Goal: Information Seeking & Learning: Learn about a topic

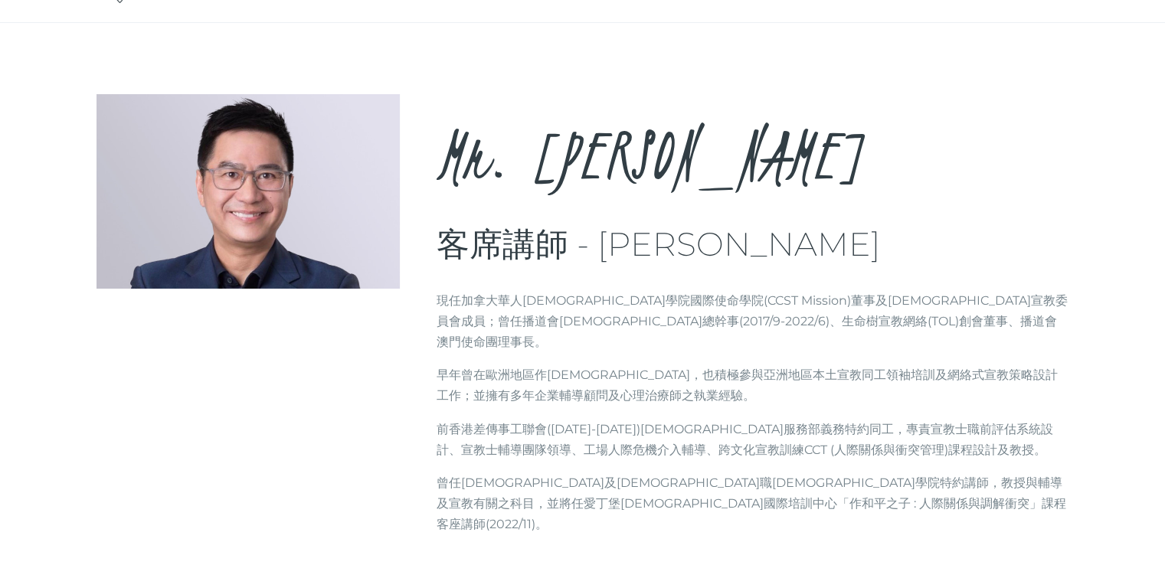
scroll to position [77, 0]
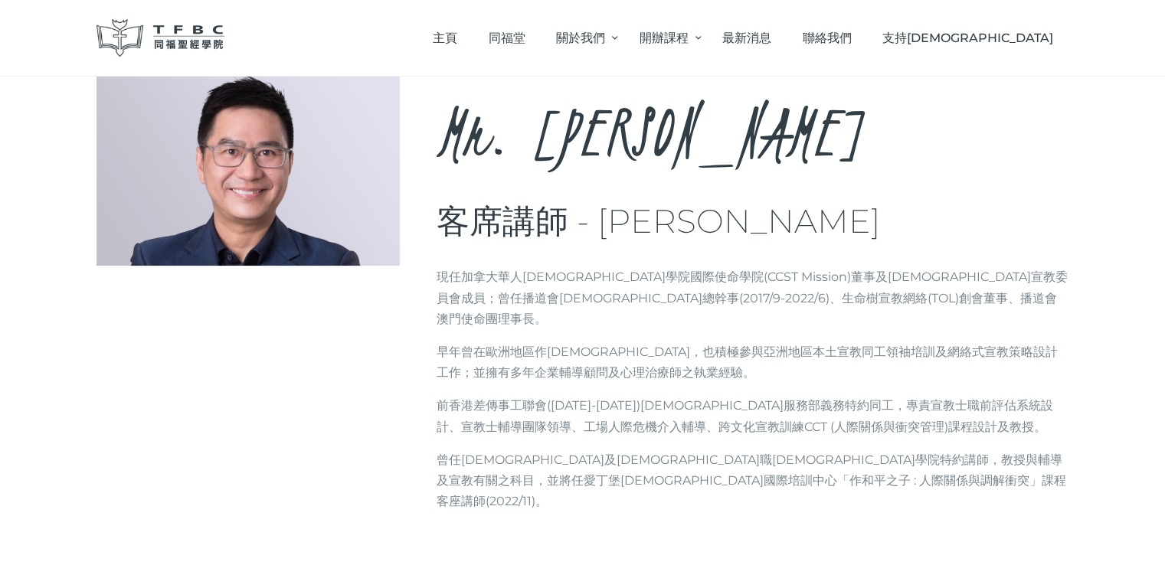
click at [363, 322] on div "Mr. Tam Man Yiu, Matthew 客席講師 - 譚文耀先生 Brief info 現任加拿大華人神學院國際使命學院(CCST Mission)…" at bounding box center [582, 297] width 973 height 453
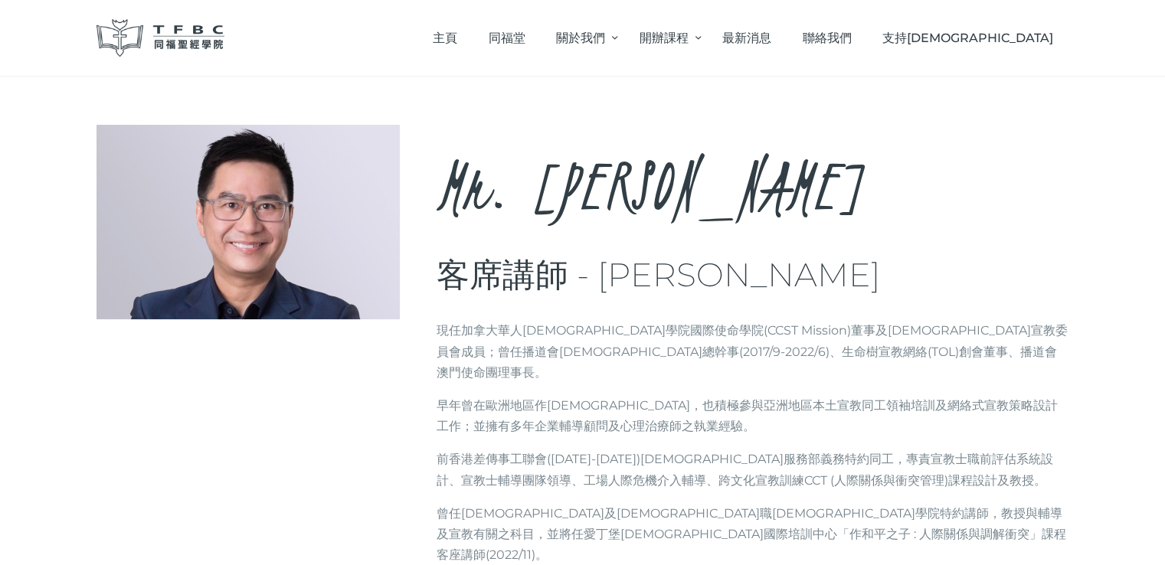
scroll to position [0, 0]
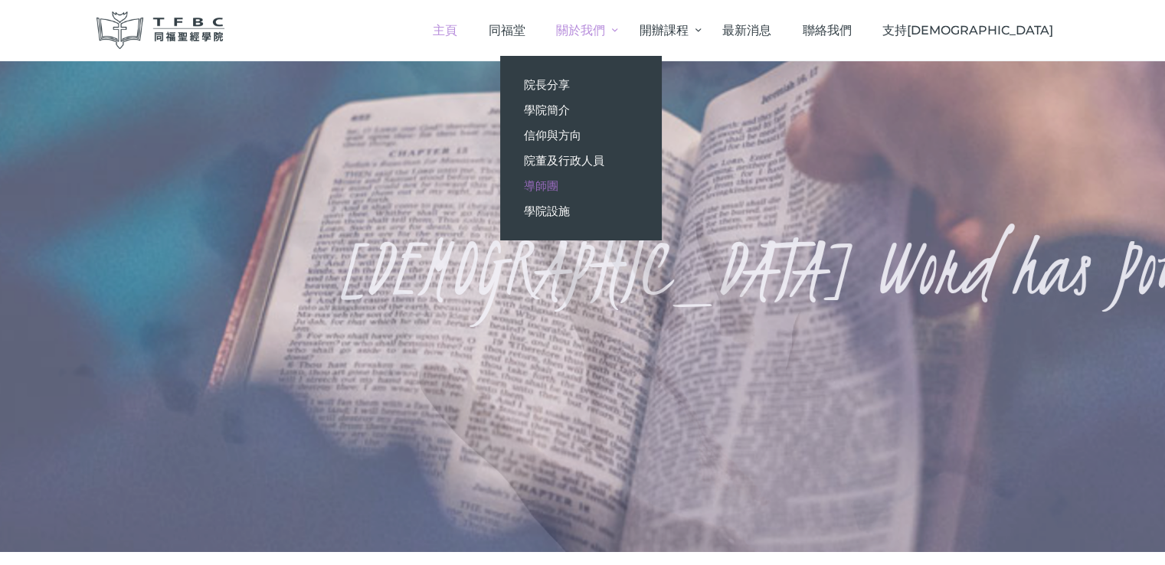
click at [557, 181] on span "導師團" at bounding box center [540, 185] width 34 height 15
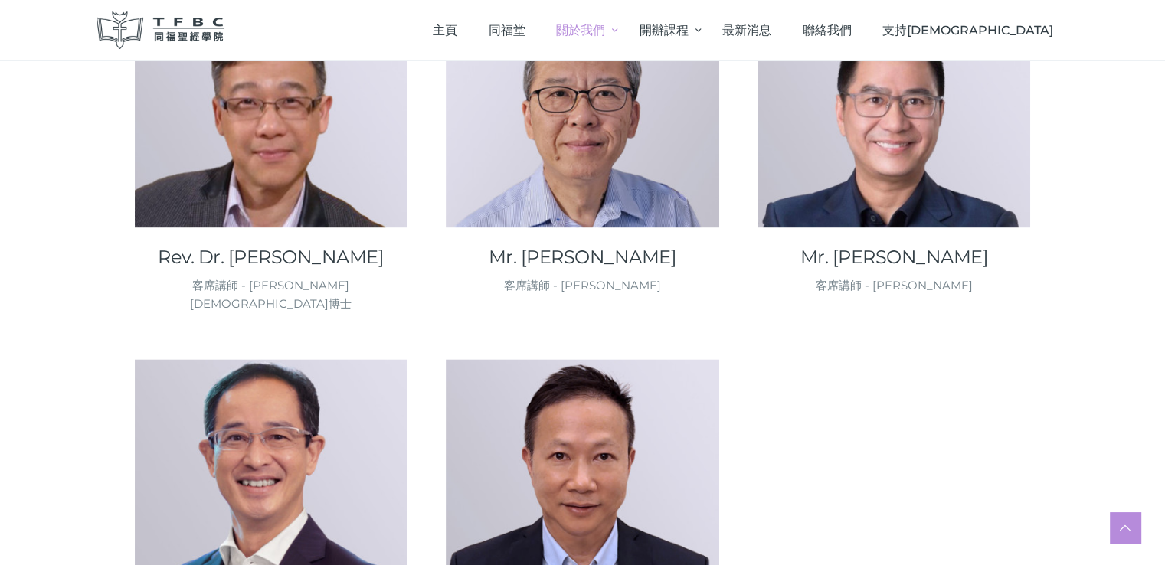
scroll to position [2221, 0]
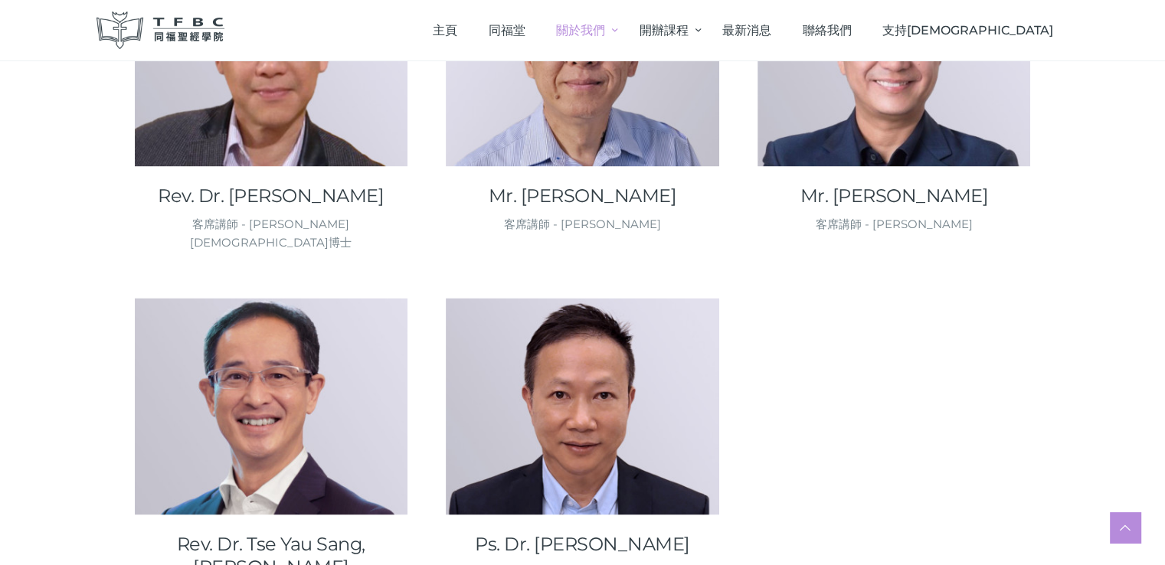
click at [541, 564] on div "講師 - 王啟恩傳道博士" at bounding box center [582, 573] width 273 height 18
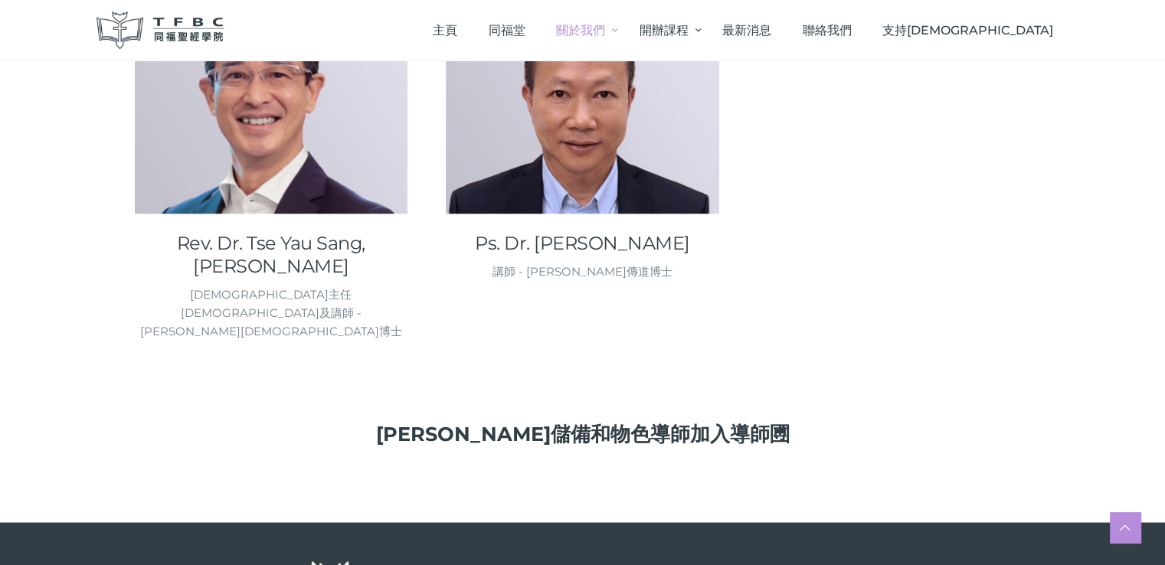
scroll to position [2445, 0]
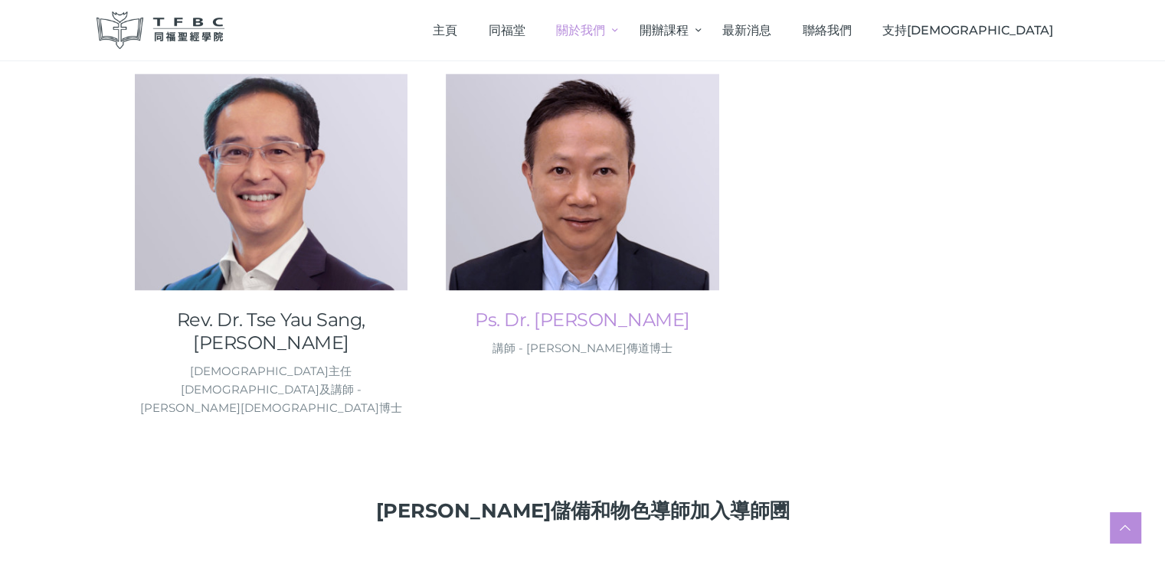
click at [531, 309] on link "Ps. Dr. Wong Kai Yan, Larry" at bounding box center [582, 320] width 273 height 23
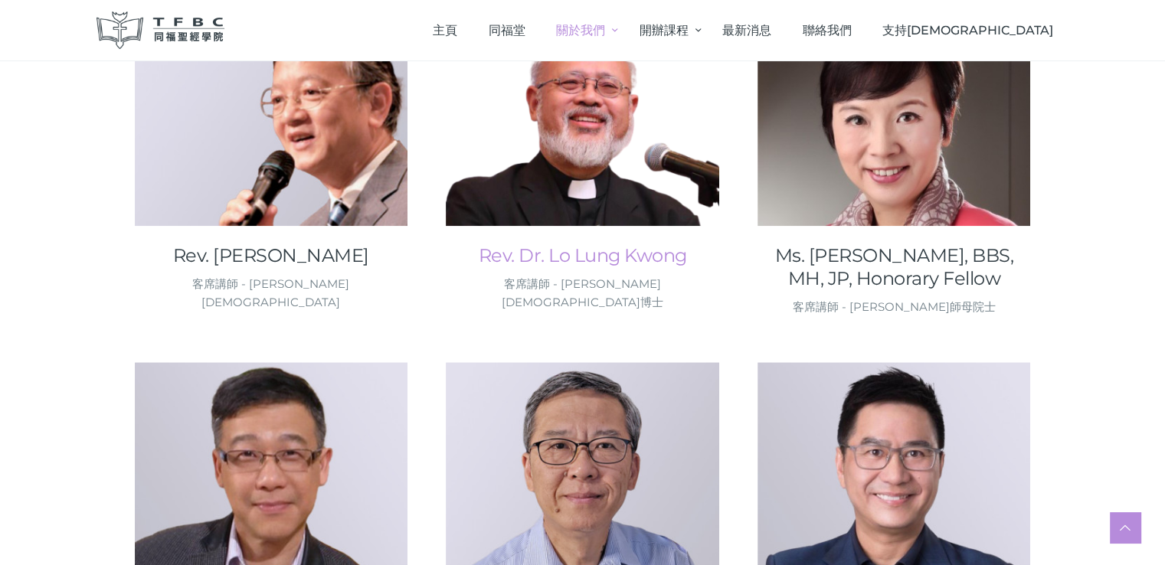
scroll to position [1679, 0]
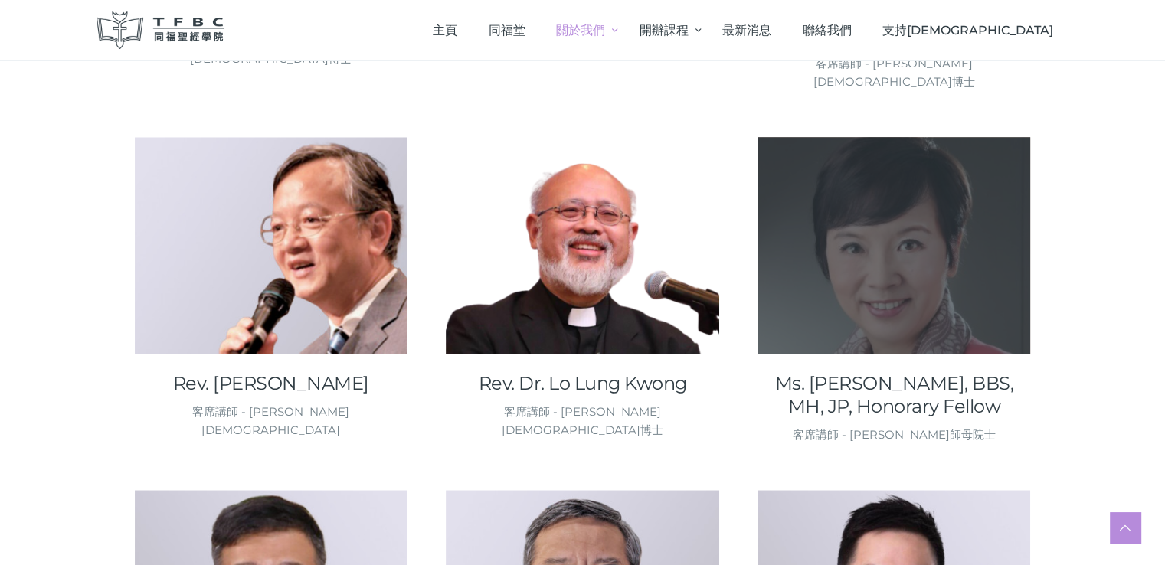
click at [864, 165] on div at bounding box center [893, 245] width 273 height 217
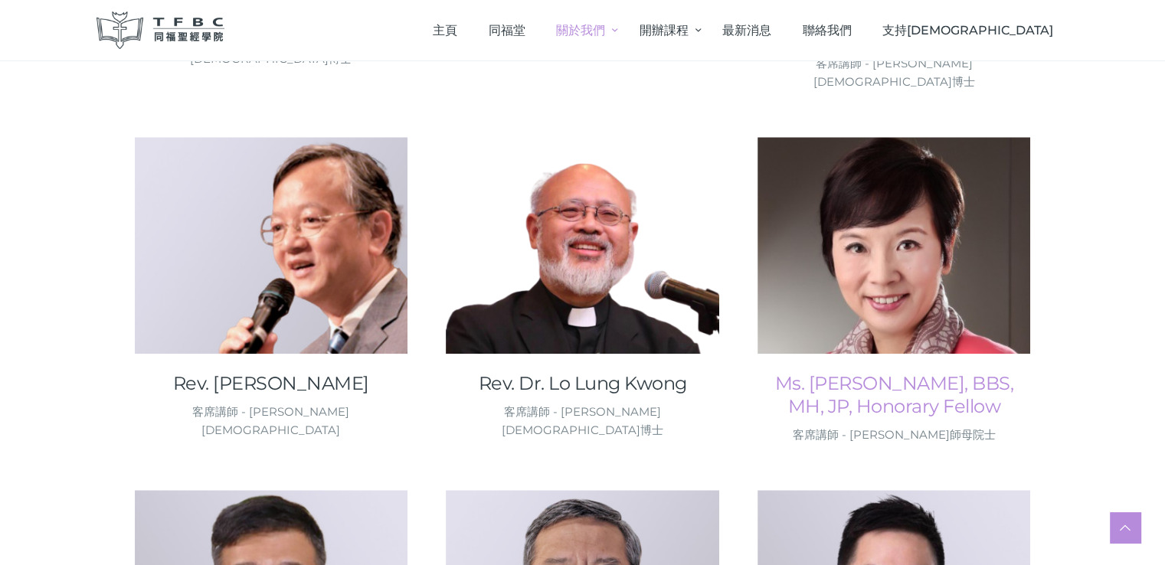
click at [885, 372] on link "Ms. [PERSON_NAME], BBS, MH, JP, Honorary Fellow" at bounding box center [893, 395] width 273 height 46
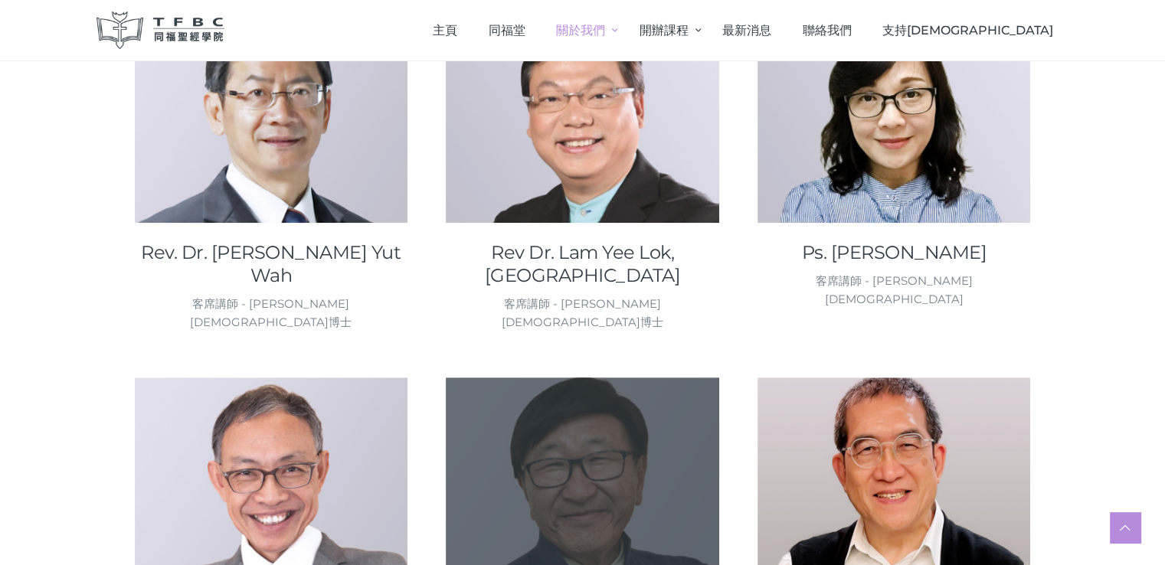
scroll to position [914, 0]
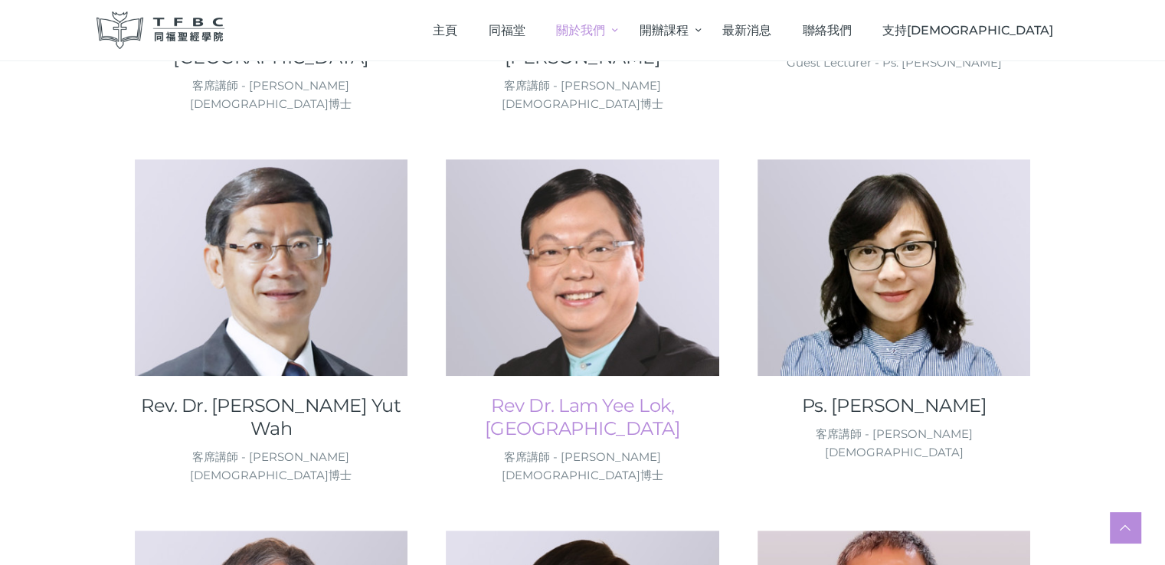
click at [548, 394] on link "Rev Dr. Lam Yee Lok, Enoch" at bounding box center [582, 417] width 273 height 46
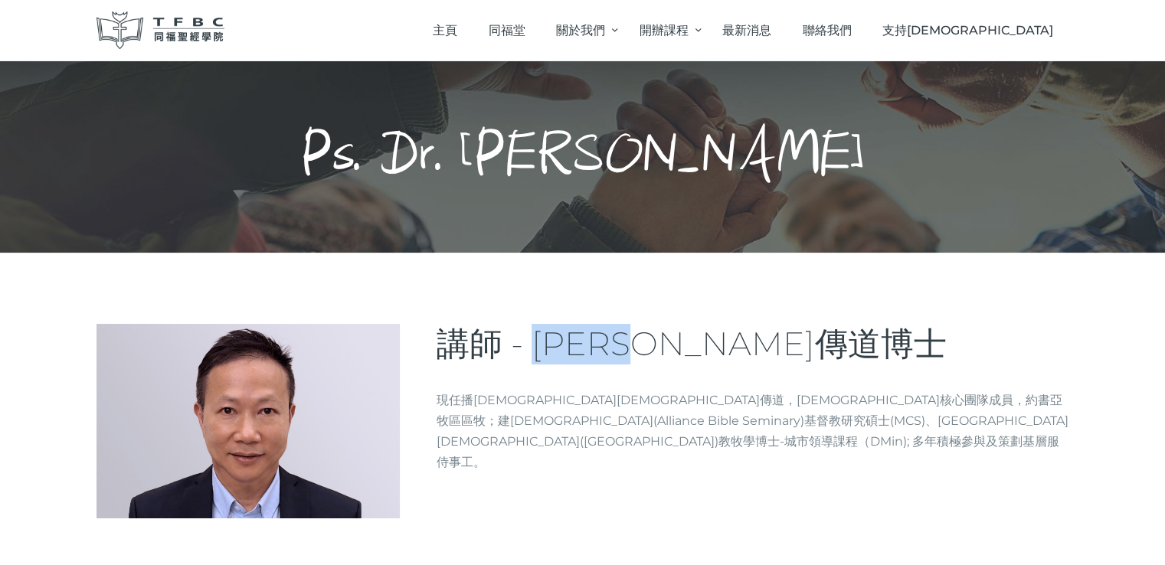
drag, startPoint x: 533, startPoint y: 345, endPoint x: 685, endPoint y: 326, distance: 152.7
click at [690, 329] on h3 "講師 - 王啟恩傳道博士" at bounding box center [752, 344] width 633 height 41
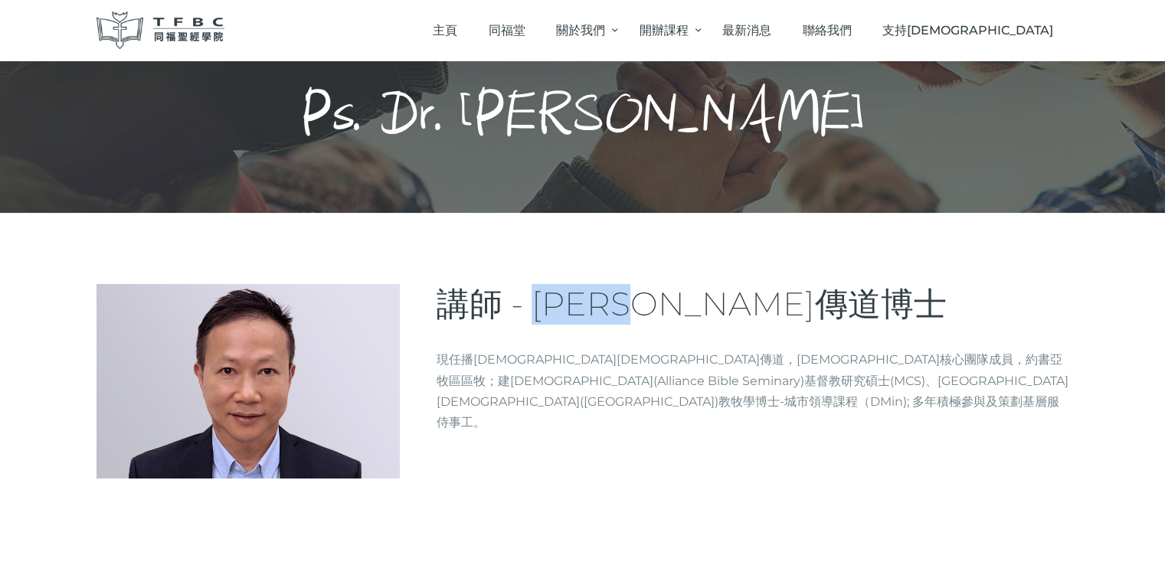
scroll to position [77, 0]
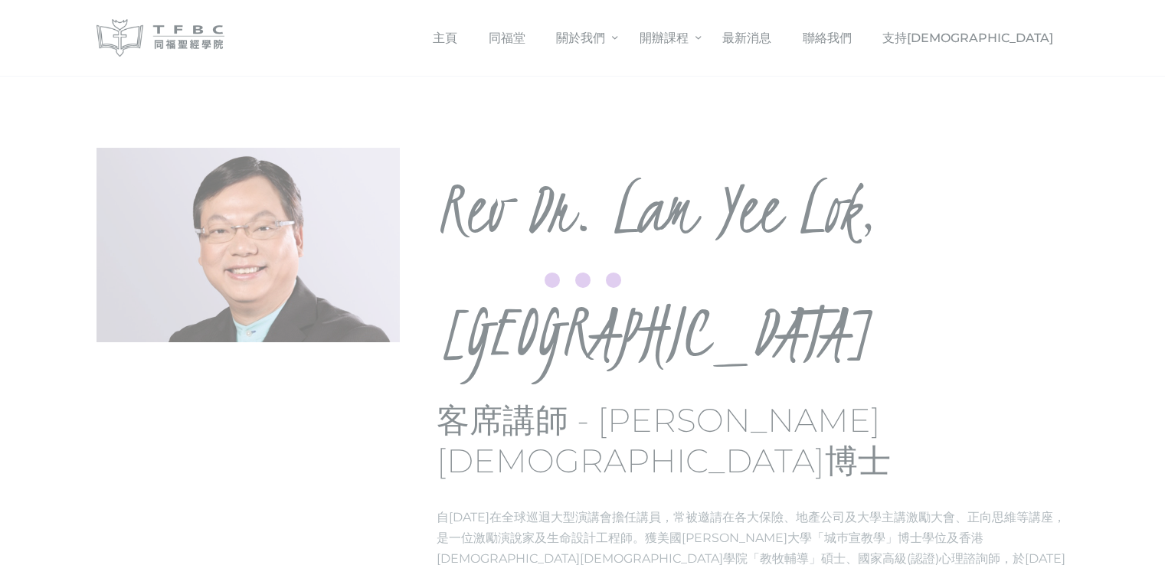
scroll to position [242, 0]
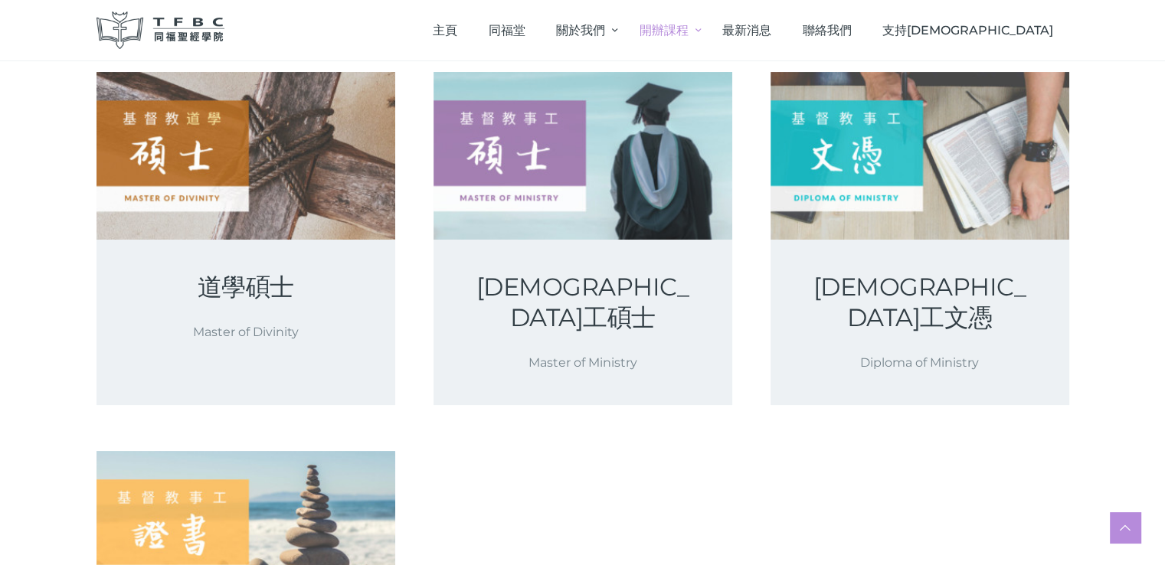
scroll to position [153, 0]
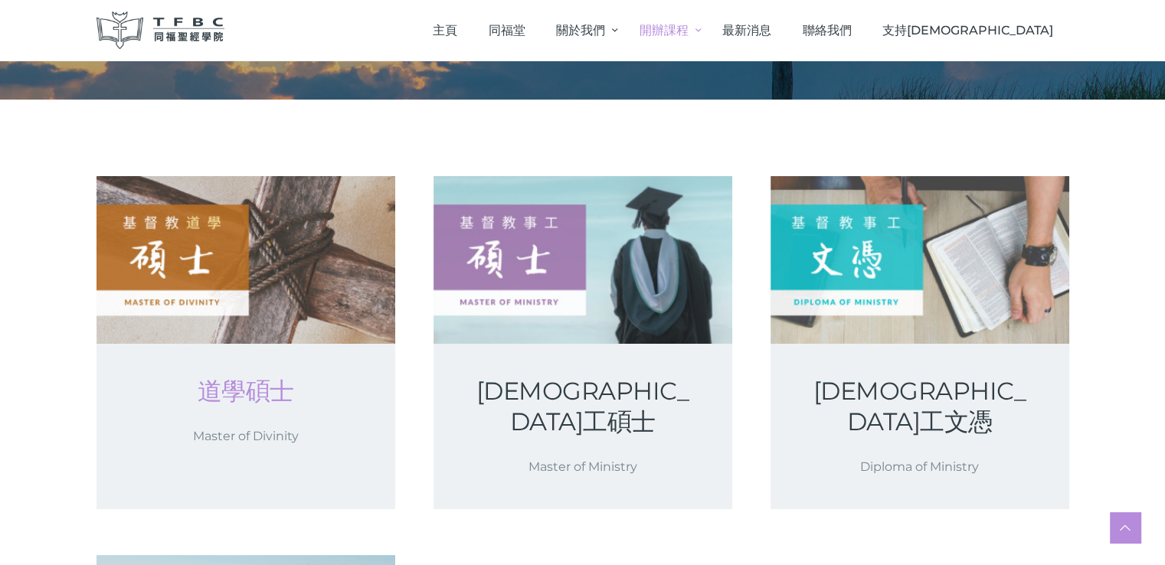
click at [205, 387] on link "道學碩士" at bounding box center [245, 391] width 225 height 31
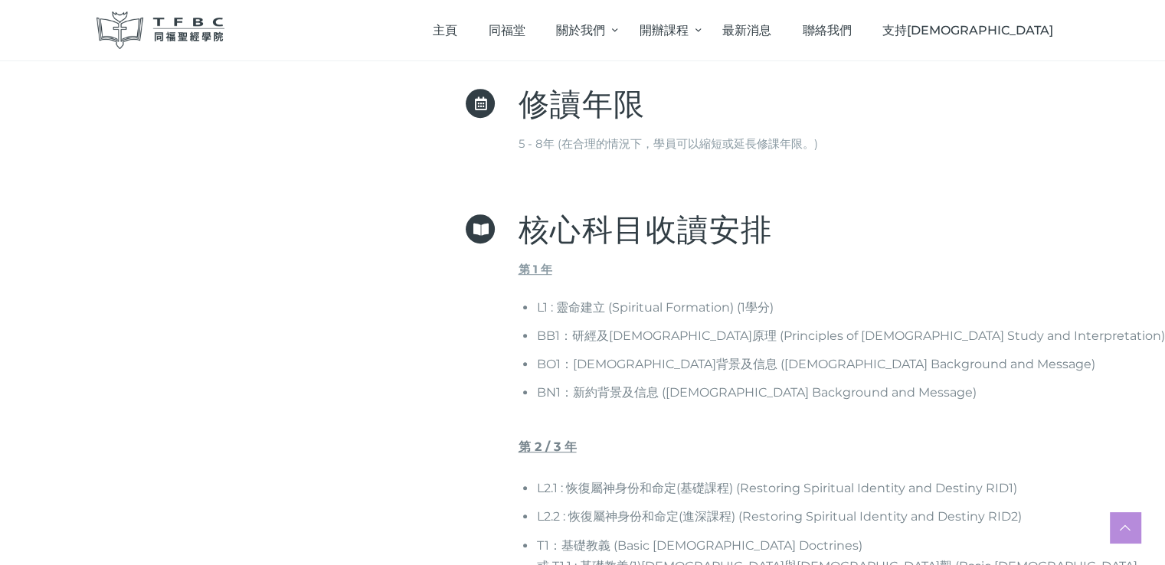
scroll to position [919, 0]
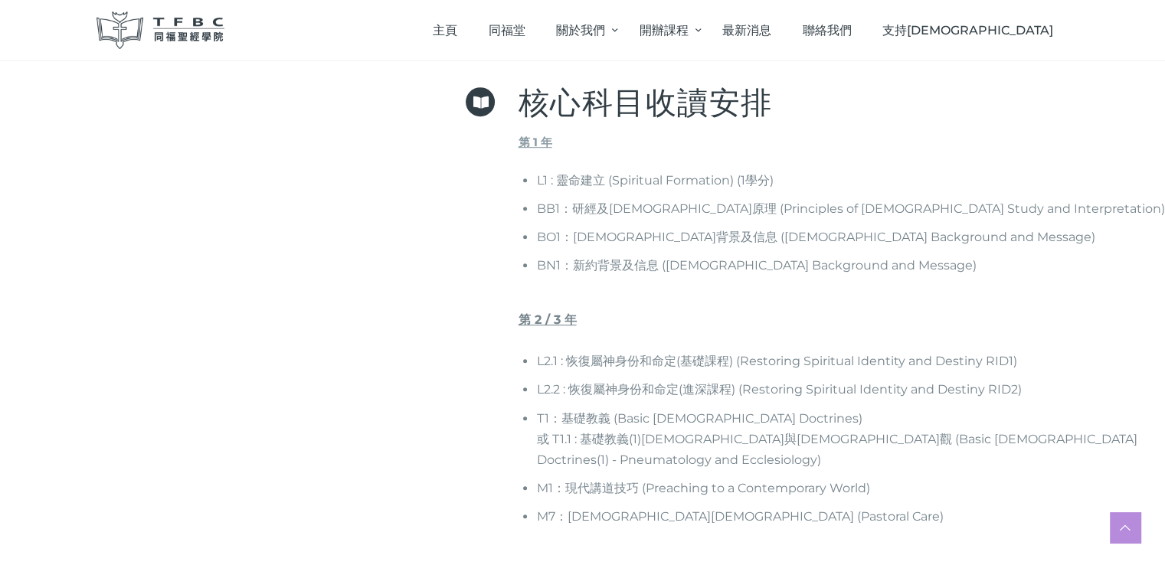
click at [19, 522] on div at bounding box center [194, 305] width 388 height 1790
